Goal: Information Seeking & Learning: Learn about a topic

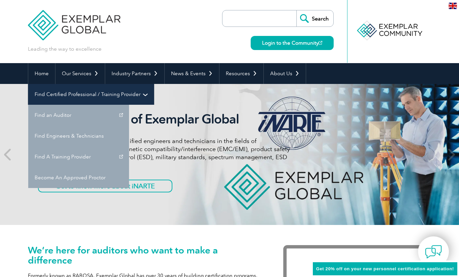
click at [154, 84] on link "Find Certified Professional / Training Provider" at bounding box center [91, 94] width 126 height 21
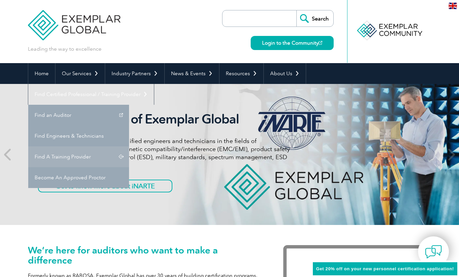
click at [129, 146] on link "Find A Training Provider" at bounding box center [78, 156] width 101 height 21
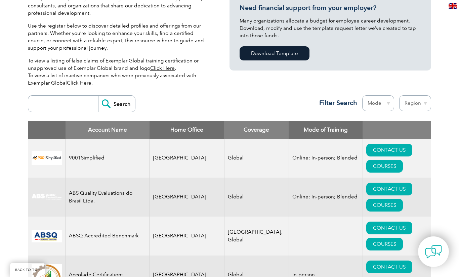
scroll to position [184, 0]
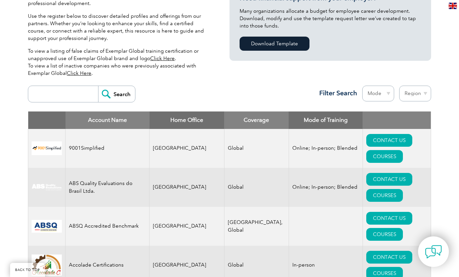
click at [68, 97] on input "search" at bounding box center [65, 94] width 67 height 16
paste input "Lead Auditor Qualification"
type input "Lead Auditor Qualification"
click at [123, 95] on input "Search" at bounding box center [116, 94] width 37 height 16
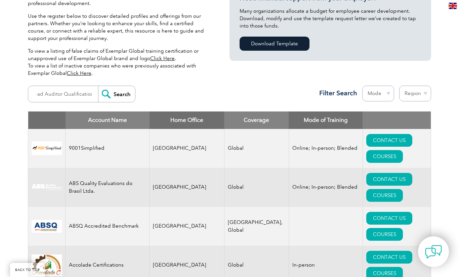
scroll to position [0, 0]
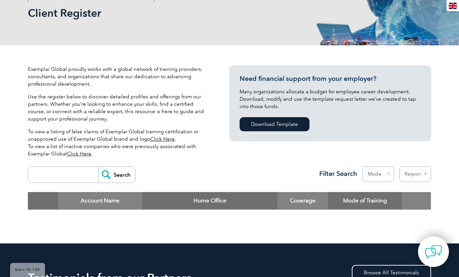
scroll to position [103, 0]
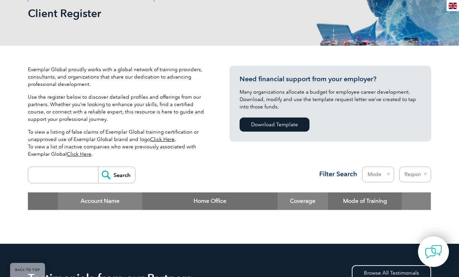
drag, startPoint x: 46, startPoint y: 175, endPoint x: 56, endPoint y: 171, distance: 10.7
click at [46, 175] on input "search" at bounding box center [65, 175] width 67 height 16
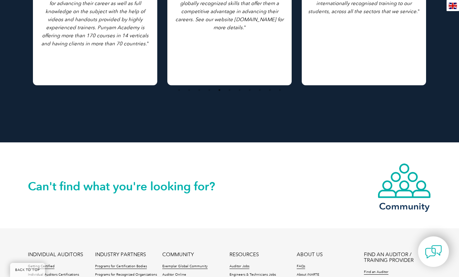
scroll to position [628, 0]
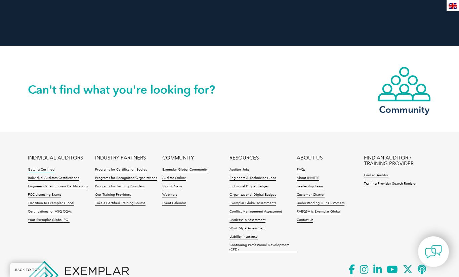
click at [48, 170] on link "Getting Certified" at bounding box center [41, 170] width 27 height 5
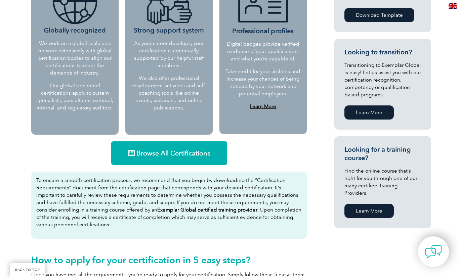
scroll to position [331, 0]
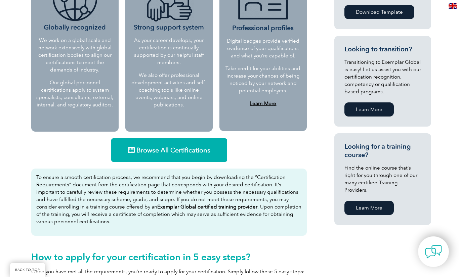
click at [377, 201] on link "Learn More" at bounding box center [368, 208] width 49 height 14
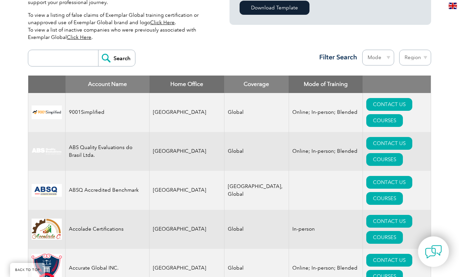
scroll to position [214, 0]
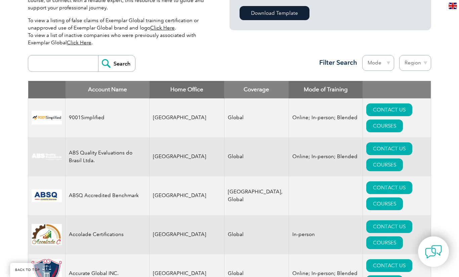
click at [381, 67] on select "Mode Online In-person Blended" at bounding box center [378, 63] width 32 height 16
click at [421, 60] on select "Region Australia Bahrain Bangladesh Brazil Canada Colombia Dominican Republic E…" at bounding box center [415, 63] width 32 height 16
select select "[GEOGRAPHIC_DATA]"
click at [399, 55] on select "Region Australia Bahrain Bangladesh Brazil Canada Colombia Dominican Republic E…" at bounding box center [415, 63] width 32 height 16
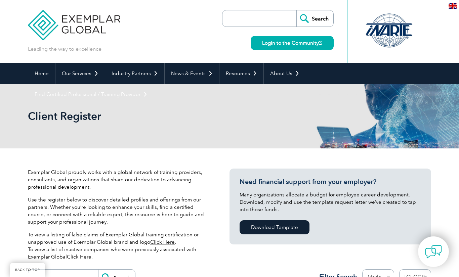
select select "[GEOGRAPHIC_DATA]"
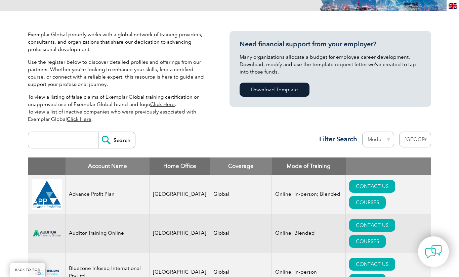
scroll to position [235, 0]
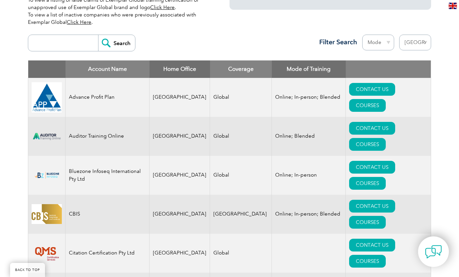
click at [377, 44] on select "Mode Online In-person Blended" at bounding box center [378, 43] width 32 height 16
select select "Online"
click at [362, 35] on select "Mode Online In-person Blended" at bounding box center [378, 43] width 32 height 16
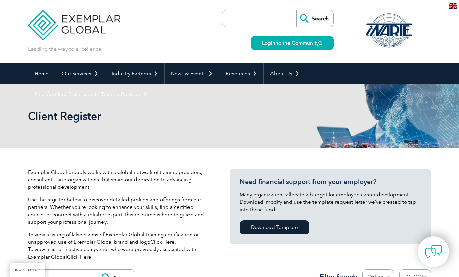
select select "[GEOGRAPHIC_DATA]"
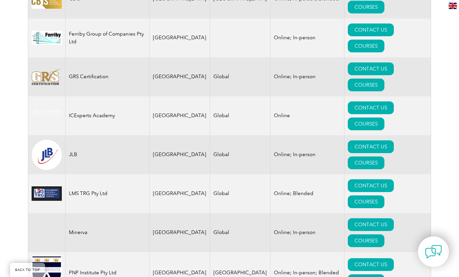
scroll to position [472, 0]
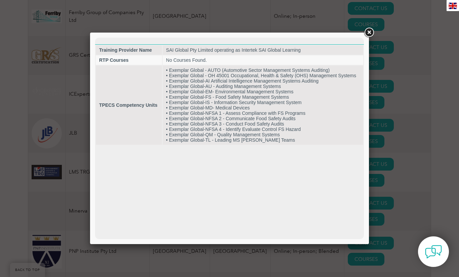
scroll to position [0, 0]
click at [368, 33] on link at bounding box center [369, 33] width 12 height 12
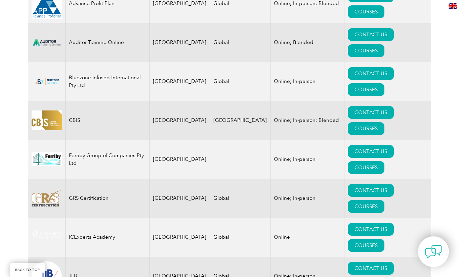
scroll to position [288, 0]
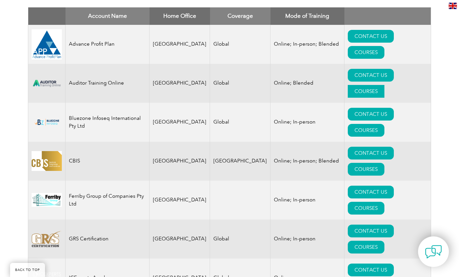
click at [384, 85] on link "COURSES" at bounding box center [366, 91] width 37 height 13
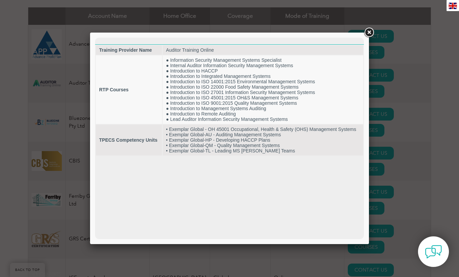
scroll to position [0, 0]
click at [368, 32] on link at bounding box center [369, 33] width 12 height 12
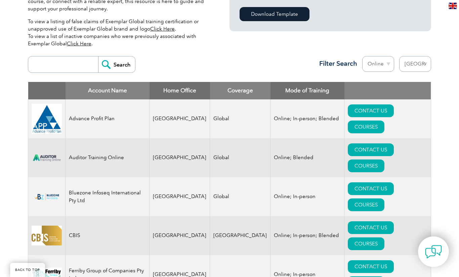
scroll to position [241, 0]
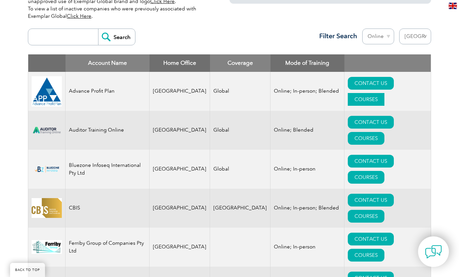
click at [384, 93] on link "COURSES" at bounding box center [366, 99] width 37 height 13
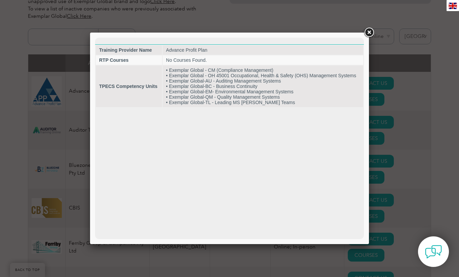
scroll to position [0, 0]
click at [366, 30] on link at bounding box center [369, 33] width 12 height 12
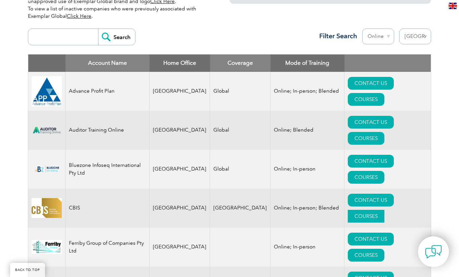
click at [384, 210] on link "COURSES" at bounding box center [366, 216] width 37 height 13
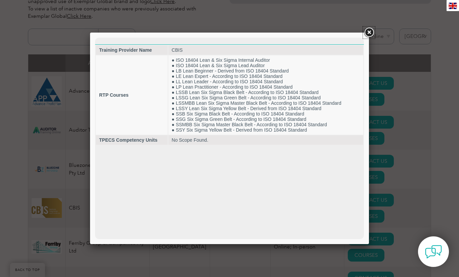
click at [368, 32] on link at bounding box center [369, 33] width 12 height 12
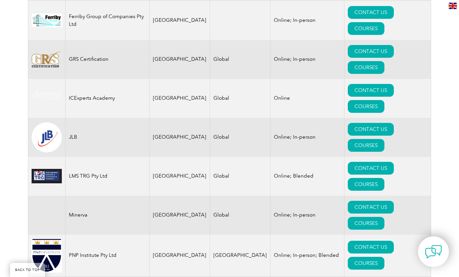
scroll to position [469, 0]
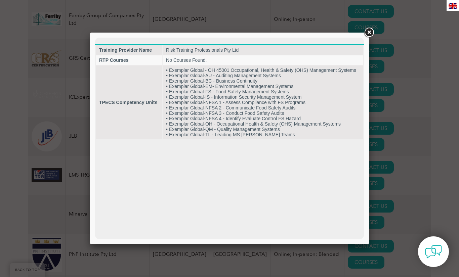
scroll to position [0, 0]
click at [368, 29] on link at bounding box center [369, 33] width 12 height 12
